Goal: Manage account settings

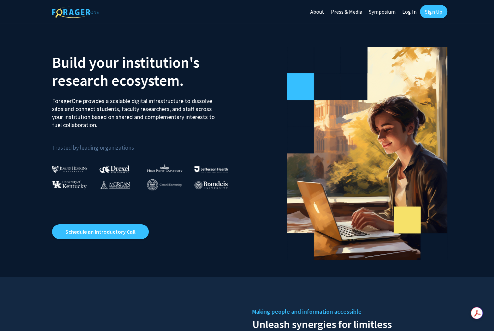
click at [408, 13] on link "Log In" at bounding box center [409, 11] width 21 height 23
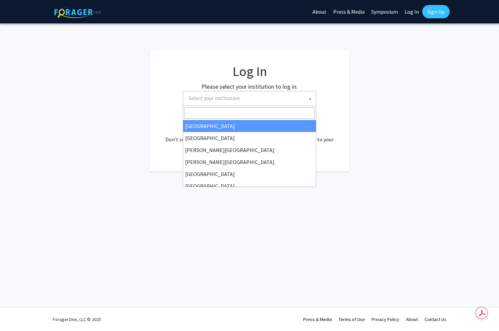
click at [307, 97] on span at bounding box center [310, 98] width 7 height 15
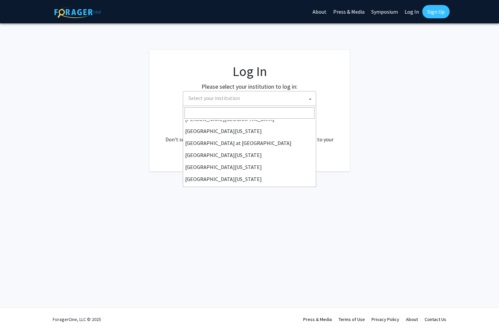
scroll to position [233, 0]
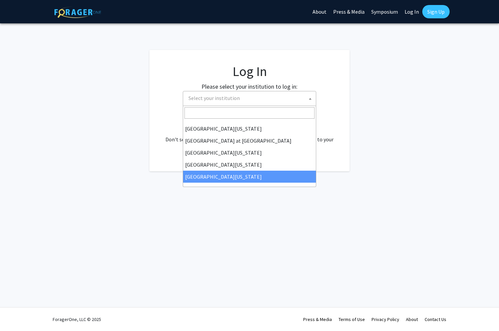
select select "33"
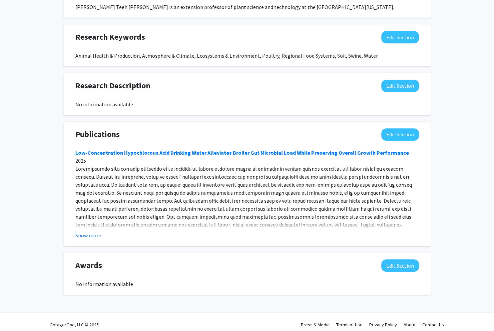
scroll to position [326, 0]
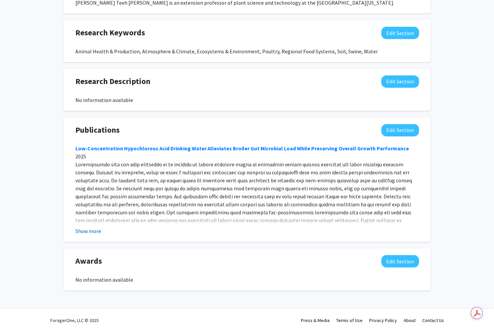
click at [97, 232] on button "Show more" at bounding box center [88, 231] width 26 height 8
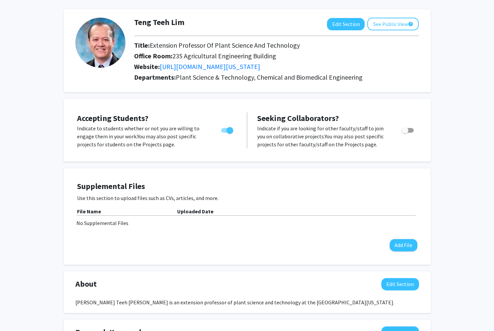
scroll to position [0, 0]
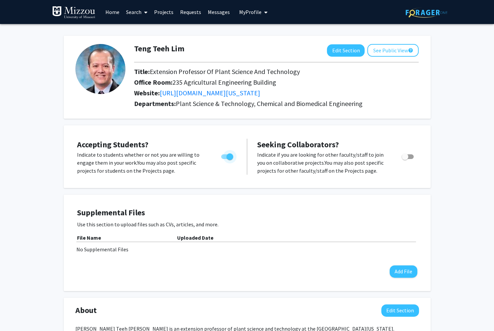
click at [225, 158] on span "Toggle" at bounding box center [227, 156] width 12 height 5
click at [224, 159] on input "Would you like to permit student requests?" at bounding box center [224, 159] width 0 height 0
checkbox input "false"
click at [172, 48] on h1 "Teng Teeh Lim" at bounding box center [159, 49] width 50 height 10
click at [233, 90] on link "https://cafnr.missouri.edu/directory/teng-teeh-lim/" at bounding box center [210, 93] width 100 height 8
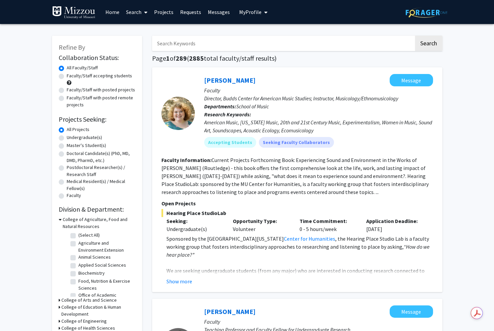
click at [252, 11] on span "My Profile" at bounding box center [250, 12] width 22 height 7
click at [255, 30] on div "Teng Teeh Lim View Profile" at bounding box center [270, 34] width 52 height 15
